Goal: Information Seeking & Learning: Learn about a topic

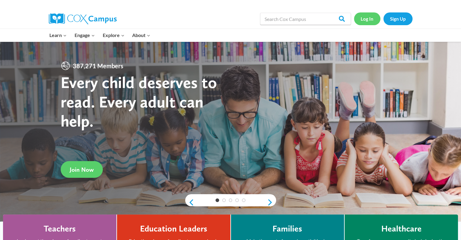
click at [367, 22] on link "Log In" at bounding box center [367, 18] width 26 height 12
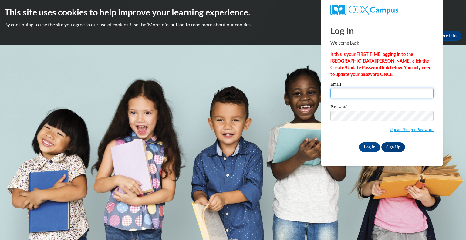
click at [366, 91] on input "Email" at bounding box center [381, 93] width 103 height 10
type input "[EMAIL_ADDRESS][DOMAIN_NAME]"
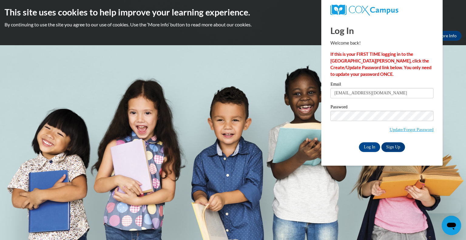
click at [376, 106] on label "Password" at bounding box center [381, 108] width 103 height 6
click at [373, 148] on input "Log In" at bounding box center [369, 147] width 21 height 10
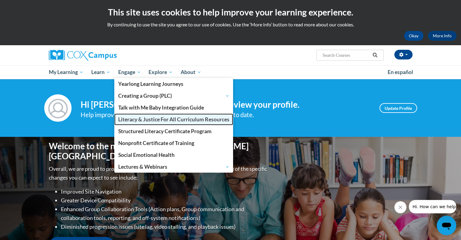
click at [140, 119] on span "Literacy & Justice For All Curriculum Resources" at bounding box center [173, 119] width 111 height 6
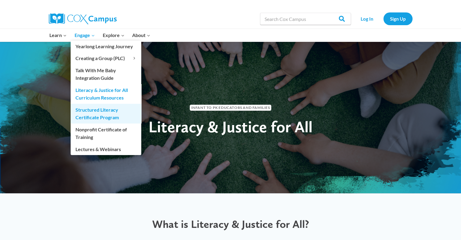
click at [99, 113] on link "Structured Literacy Certificate Program" at bounding box center [106, 113] width 71 height 19
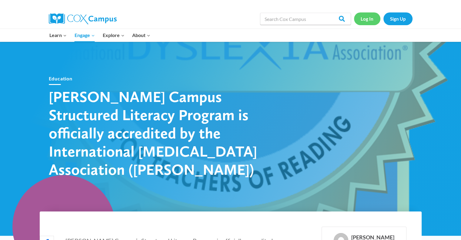
click at [368, 17] on link "Log In" at bounding box center [367, 18] width 26 height 12
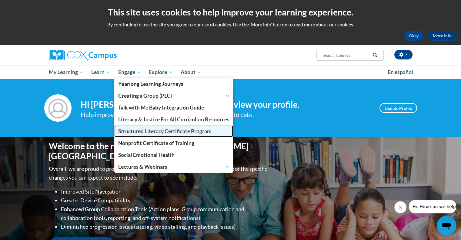
click at [132, 133] on span "Structured Literacy Certificate Program" at bounding box center [164, 131] width 93 height 6
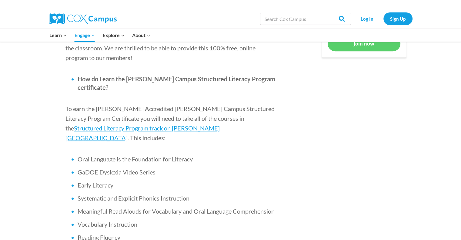
scroll to position [355, 0]
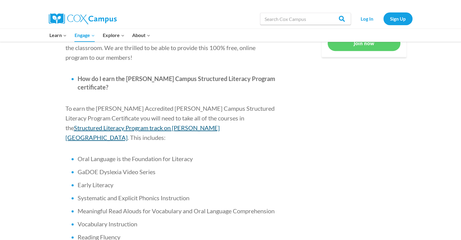
click at [220, 124] on span "Structured Literacy Program track on [PERSON_NAME][GEOGRAPHIC_DATA]" at bounding box center [142, 132] width 154 height 17
